Goal: Task Accomplishment & Management: Manage account settings

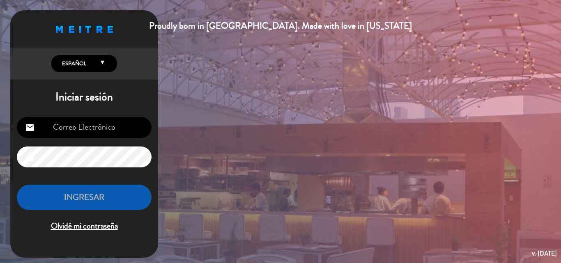
click at [110, 123] on input "email" at bounding box center [84, 127] width 135 height 21
type input "[EMAIL_ADDRESS][DOMAIN_NAME]"
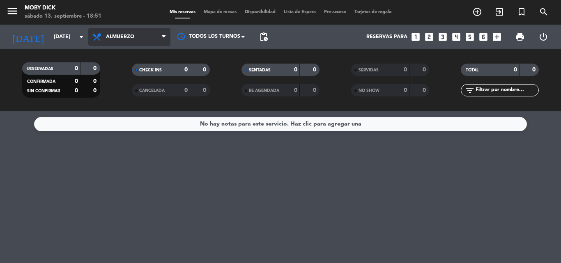
click at [134, 44] on span "Almuerzo" at bounding box center [129, 37] width 82 height 18
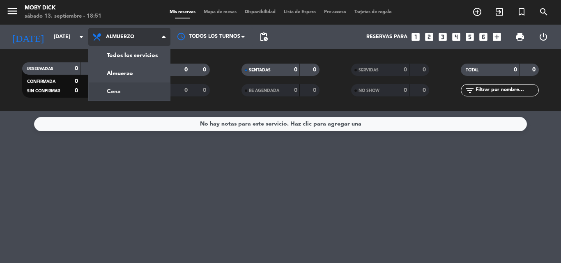
click at [135, 88] on div "menu Moby [PERSON_NAME][DATE] 13. septiembre - 18:51 Mis reservas Mapa de mesas…" at bounding box center [280, 55] width 561 height 111
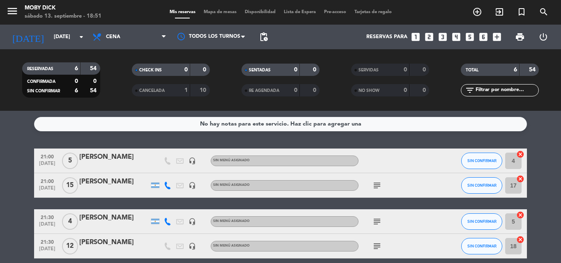
click at [0, 163] on bookings-row "21:00 [DATE] 5 [PERSON_NAME] headset_mic Sin menú asignado SIN CONFIRMAR 4 canc…" at bounding box center [280, 234] width 561 height 171
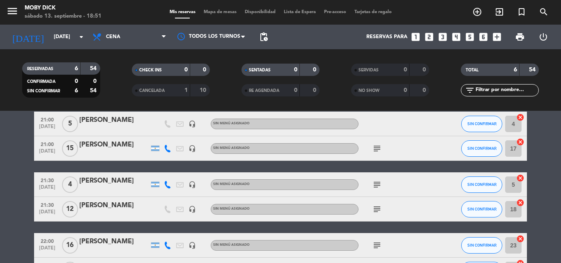
scroll to position [49, 0]
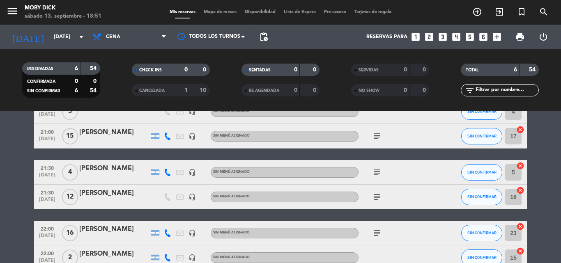
click at [443, 36] on icon "looks_3" at bounding box center [442, 37] width 11 height 11
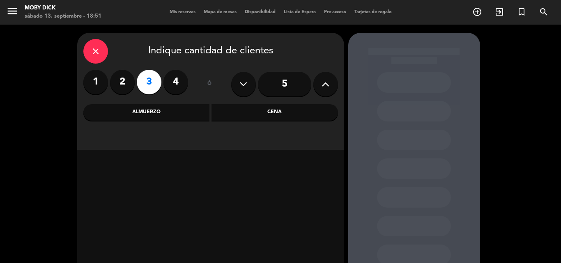
click at [273, 117] on div "Cena" at bounding box center [274, 112] width 126 height 16
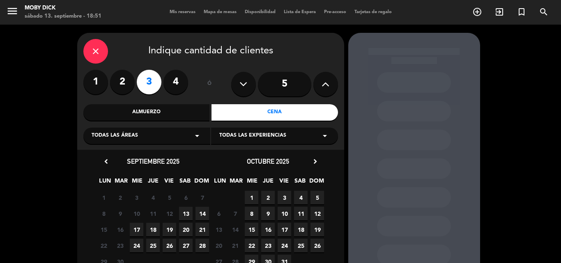
click at [186, 216] on span "13" at bounding box center [186, 214] width 14 height 14
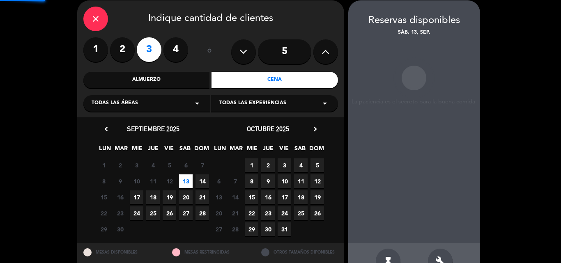
scroll to position [33, 0]
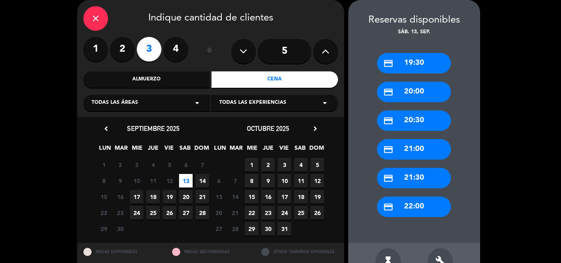
click at [400, 208] on div "credit_card 22:00" at bounding box center [414, 207] width 74 height 21
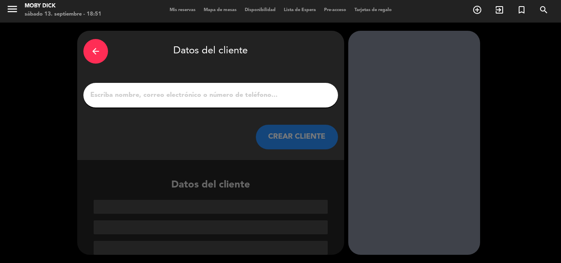
click at [255, 96] on input "1" at bounding box center [211, 95] width 242 height 11
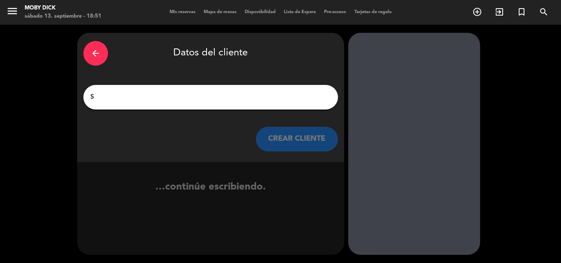
scroll to position [0, 0]
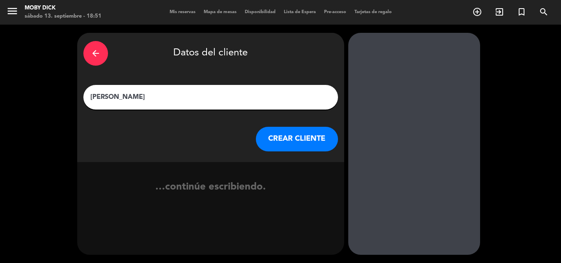
type input "[PERSON_NAME]"
click at [294, 145] on button "CREAR CLIENTE" at bounding box center [297, 139] width 82 height 25
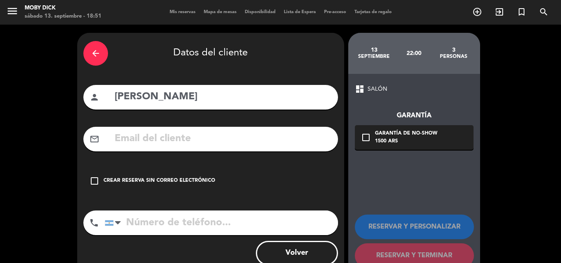
click at [186, 185] on div "Crear reserva sin correo electrónico" at bounding box center [159, 181] width 112 height 8
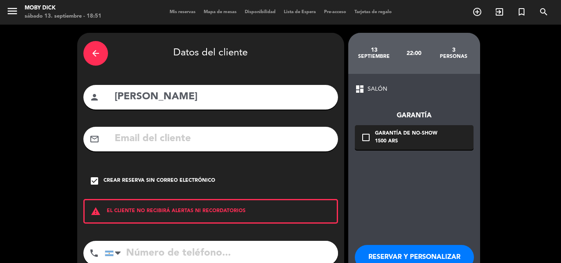
click at [386, 248] on button "RESERVAR Y PERSONALIZAR" at bounding box center [414, 257] width 119 height 25
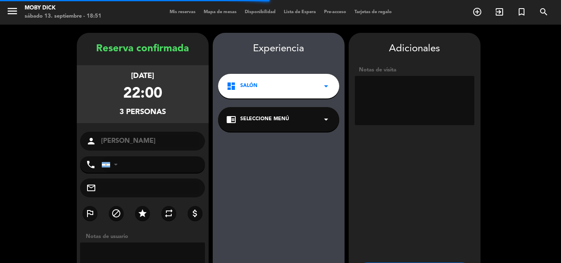
scroll to position [33, 0]
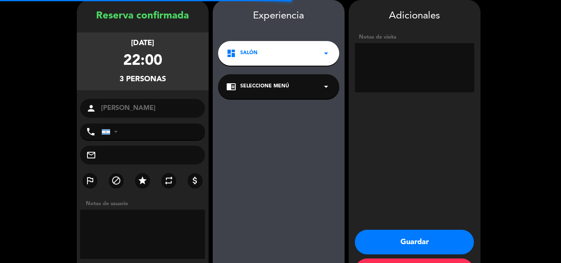
click at [408, 67] on textarea at bounding box center [414, 67] width 119 height 49
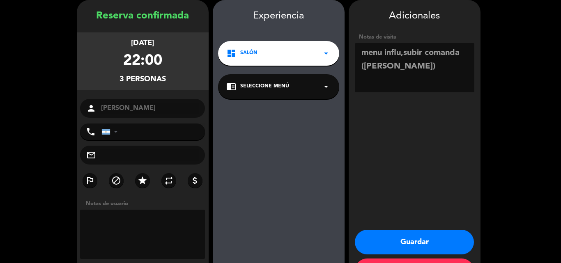
type textarea "menu influ,subir comanda ([PERSON_NAME])"
click at [417, 230] on button "Guardar" at bounding box center [414, 242] width 119 height 25
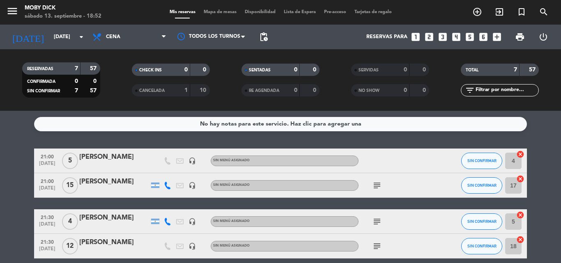
click at [5, 165] on bookings-row "21:00 [DATE] 5 [PERSON_NAME] headset_mic Sin menú asignado SIN CONFIRMAR 4 canc…" at bounding box center [280, 246] width 561 height 195
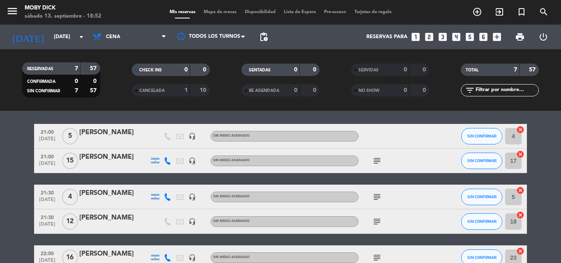
scroll to position [23, 0]
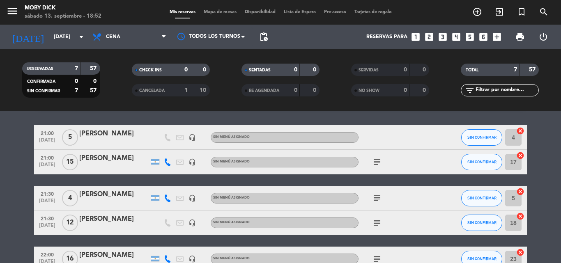
click at [377, 197] on icon "subject" at bounding box center [377, 198] width 10 height 10
click at [377, 122] on div "No hay notas para este servicio. Haz clic para agregar una 21:00 [DATE] 5 [PERS…" at bounding box center [280, 187] width 561 height 152
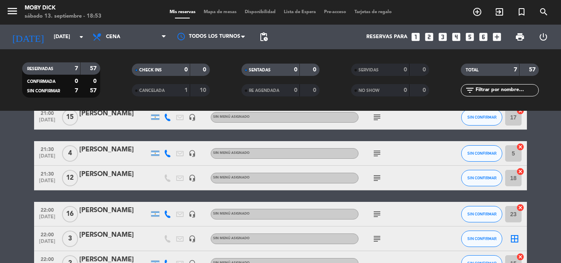
scroll to position [122, 0]
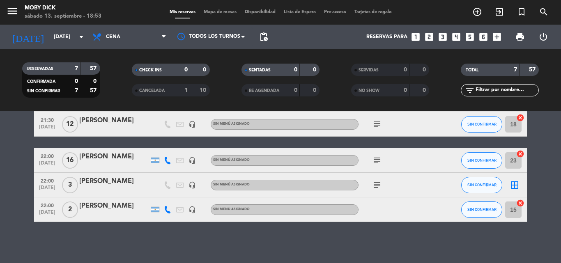
click at [517, 185] on icon "border_all" at bounding box center [515, 185] width 10 height 10
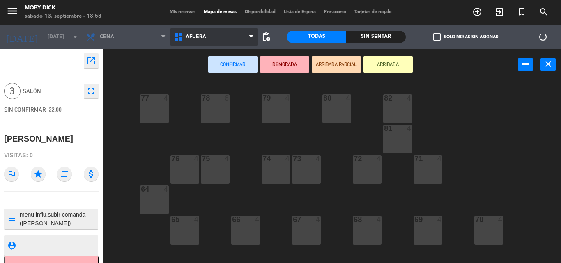
click at [216, 30] on span "AFUERA" at bounding box center [214, 37] width 88 height 18
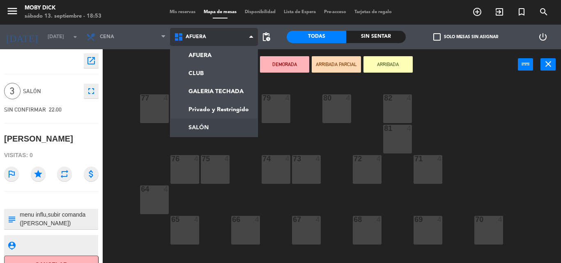
click at [205, 126] on ng-component "menu Moby [PERSON_NAME][DATE] 13. septiembre - 18:53 Mis reservas Mapa de mesas…" at bounding box center [280, 131] width 561 height 263
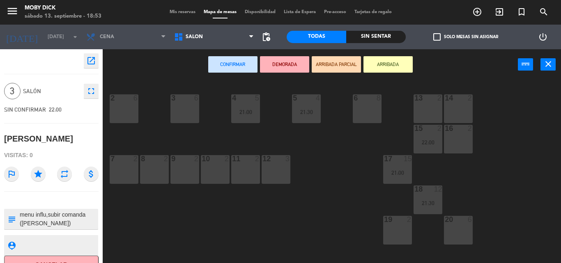
click at [386, 227] on div "19 2" at bounding box center [397, 230] width 29 height 29
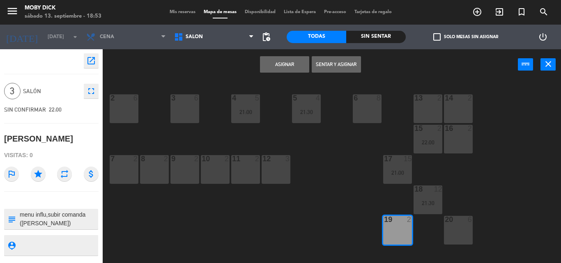
click at [288, 63] on button "Asignar" at bounding box center [284, 64] width 49 height 16
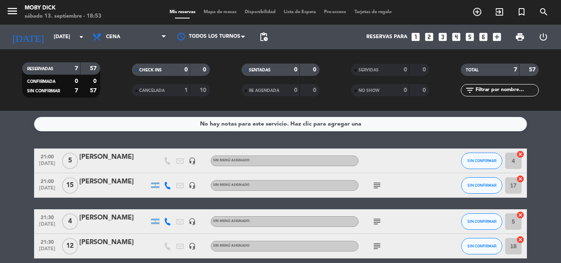
click at [540, 165] on bookings-row "21:00 [DATE] 5 [PERSON_NAME] headset_mic Sin menú asignado SIN CONFIRMAR 4 canc…" at bounding box center [280, 246] width 561 height 195
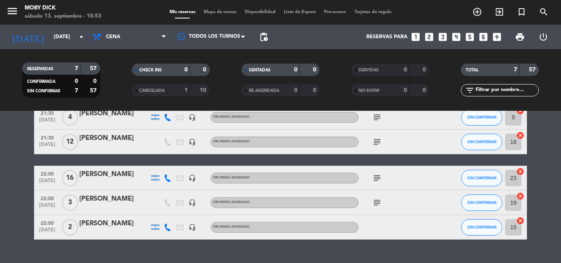
scroll to position [73, 0]
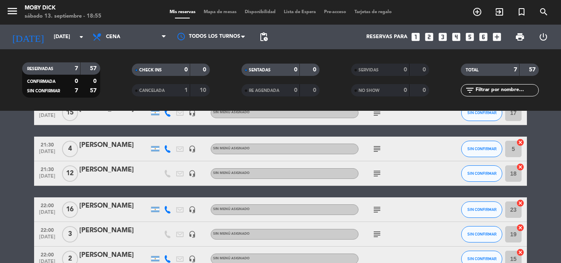
click at [230, 10] on span "Mapa de mesas" at bounding box center [220, 12] width 41 height 5
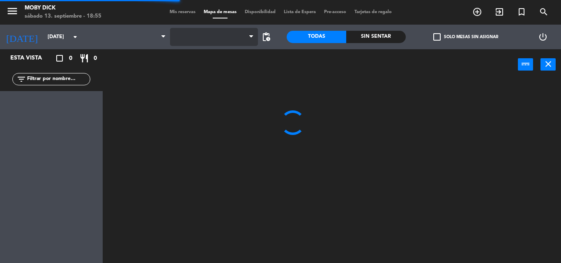
click at [231, 37] on span at bounding box center [214, 37] width 88 height 18
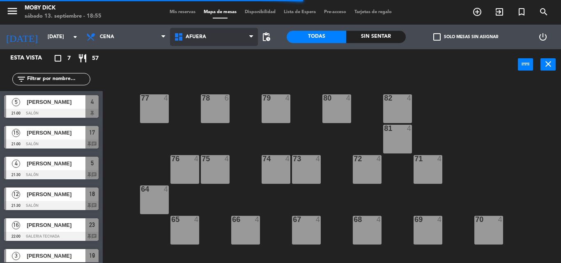
click at [231, 36] on span "AFUERA" at bounding box center [214, 37] width 88 height 18
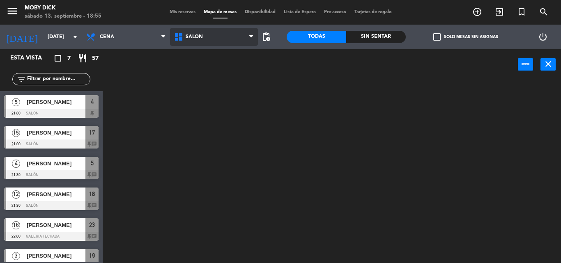
click at [214, 123] on ng-component "menu Moby [PERSON_NAME][DATE] 13. septiembre - 18:55 Mis reservas Mapa de mesas…" at bounding box center [280, 131] width 561 height 263
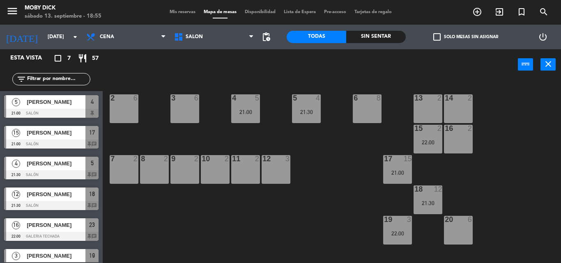
click at [317, 160] on div "14 2 13 2 6 8 5 4 21:30 4 5 21:00 3 6 2 6 16 2 15 2 22:00 17 15 21:00 12 3 11 2…" at bounding box center [334, 171] width 453 height 183
drag, startPoint x: 180, startPoint y: 7, endPoint x: 180, endPoint y: 11, distance: 4.5
click at [180, 11] on div "menu Moby [PERSON_NAME][DATE] 13. septiembre - 19:06 Mis reservas Mapa de mesas…" at bounding box center [280, 12] width 561 height 25
click at [179, 12] on span "Mis reservas" at bounding box center [182, 12] width 34 height 5
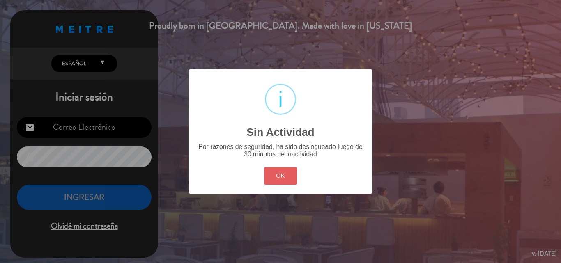
click at [266, 180] on button "OK" at bounding box center [280, 176] width 33 height 18
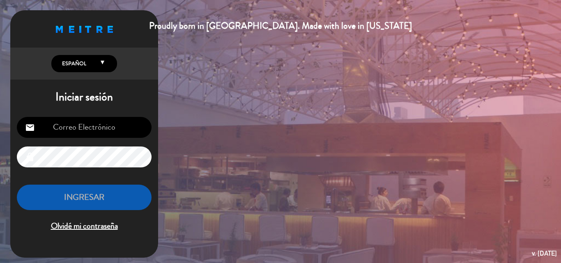
click at [107, 123] on input "email" at bounding box center [84, 127] width 135 height 21
type input "[EMAIL_ADDRESS][DOMAIN_NAME]"
